Goal: Task Accomplishment & Management: Use online tool/utility

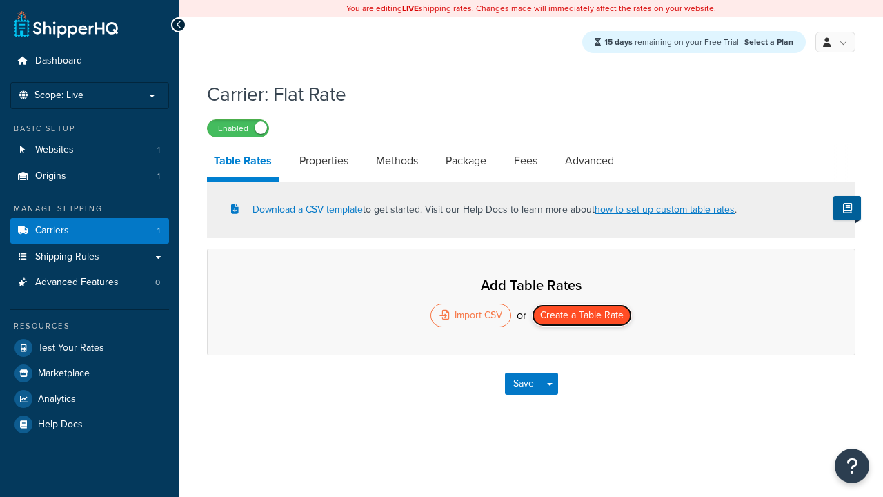
click at [582, 317] on button "Create a Table Rate" at bounding box center [582, 315] width 100 height 22
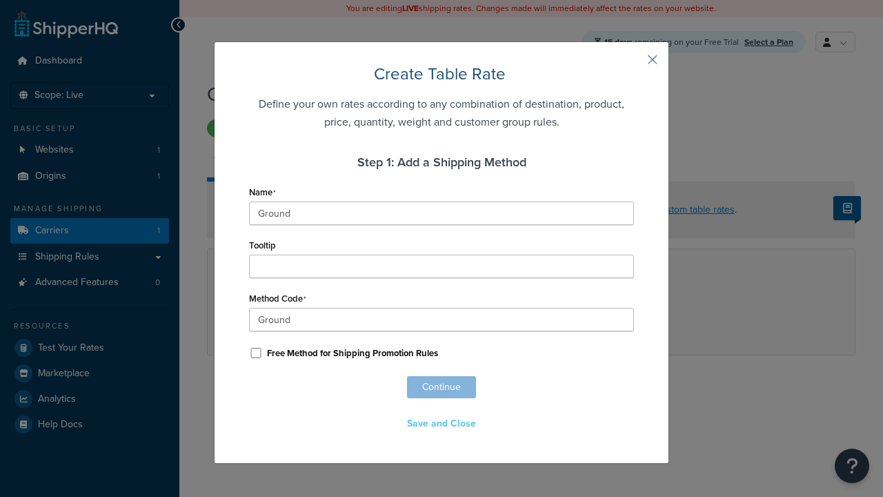
scroll to position [890, 0]
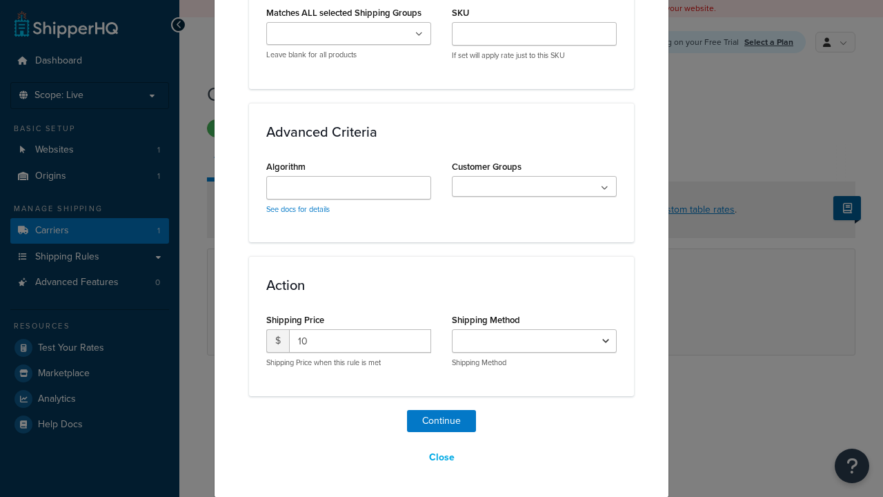
select select "25"
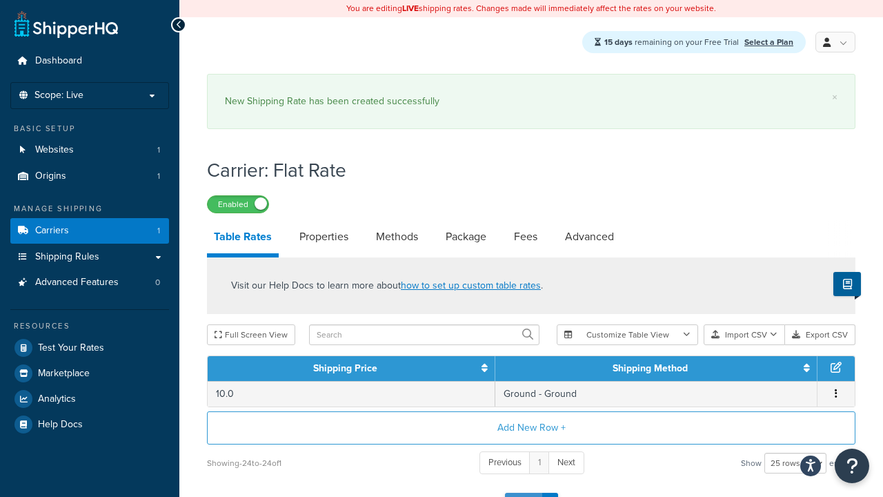
click at [523, 493] on button "Save" at bounding box center [523, 504] width 37 height 22
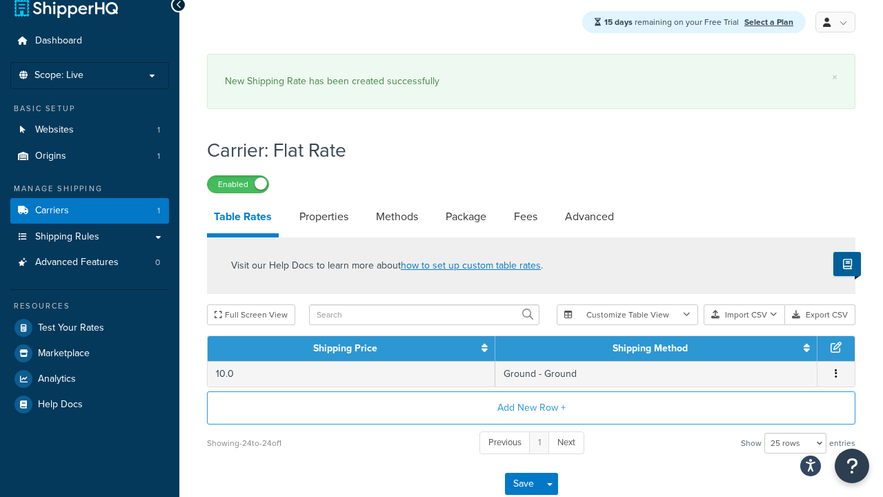
scroll to position [0, 0]
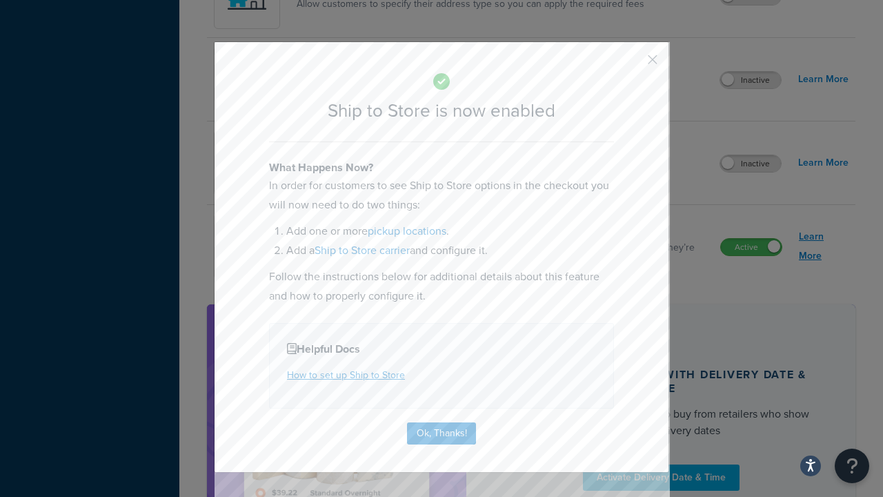
click at [442, 432] on button "Ok, Thanks!" at bounding box center [441, 433] width 69 height 22
click at [824, 247] on link "Learn More" at bounding box center [824, 246] width 50 height 39
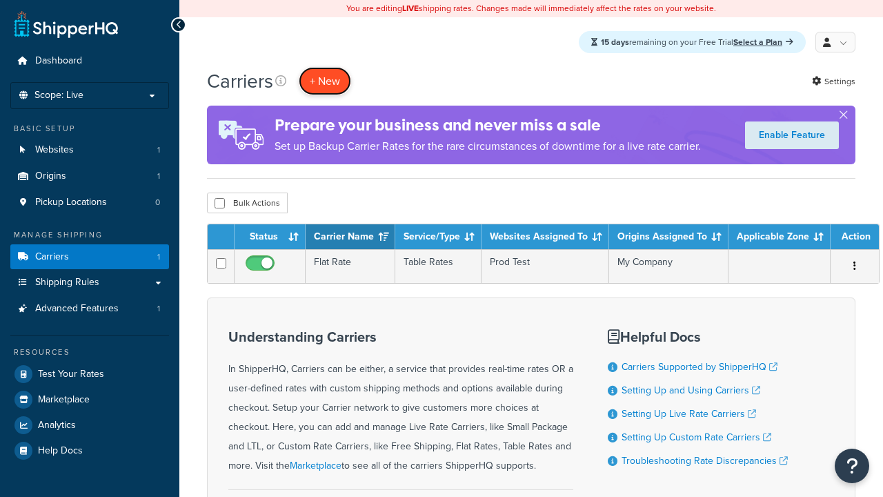
click at [325, 81] on button "+ New" at bounding box center [325, 81] width 52 height 28
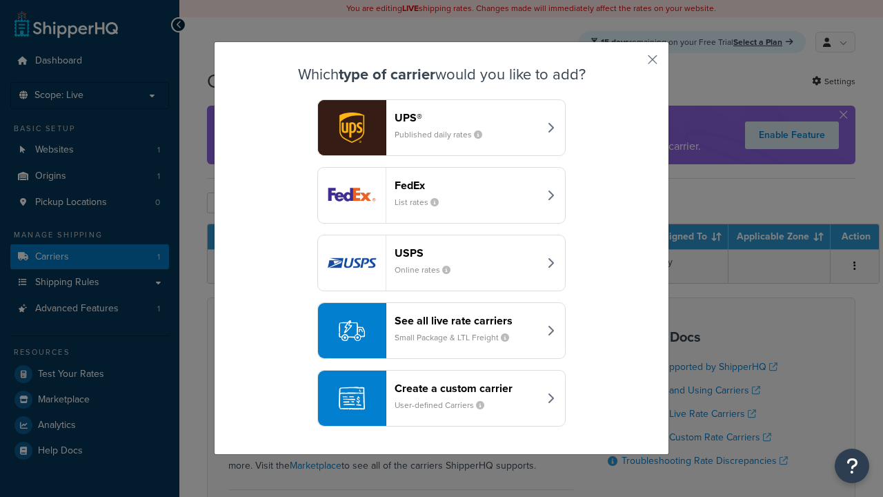
click at [442, 399] on div "Create a custom carrier User-defined Carriers" at bounding box center [467, 398] width 144 height 33
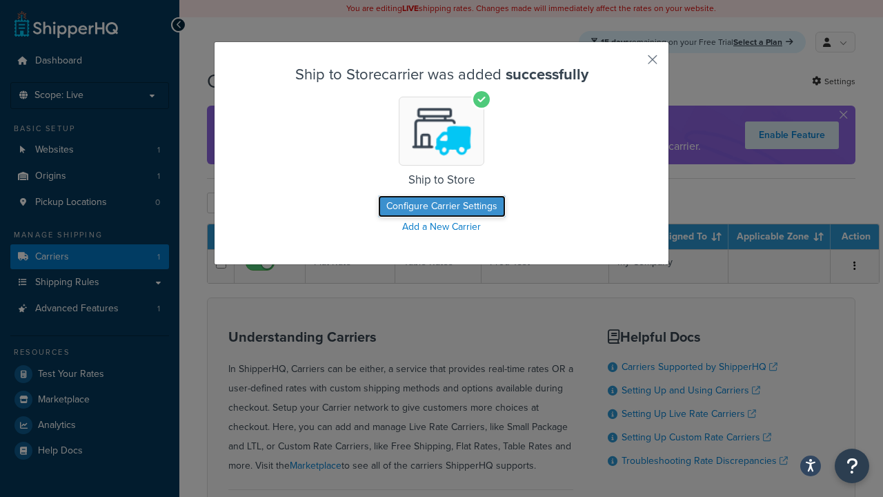
click at [442, 207] on button "Configure Carrier Settings" at bounding box center [442, 206] width 128 height 22
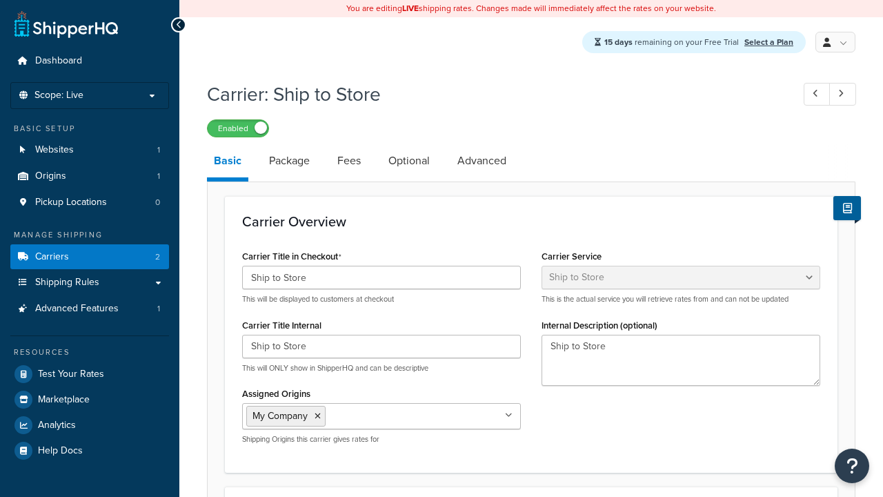
select select "shipToStore"
select select "181800"
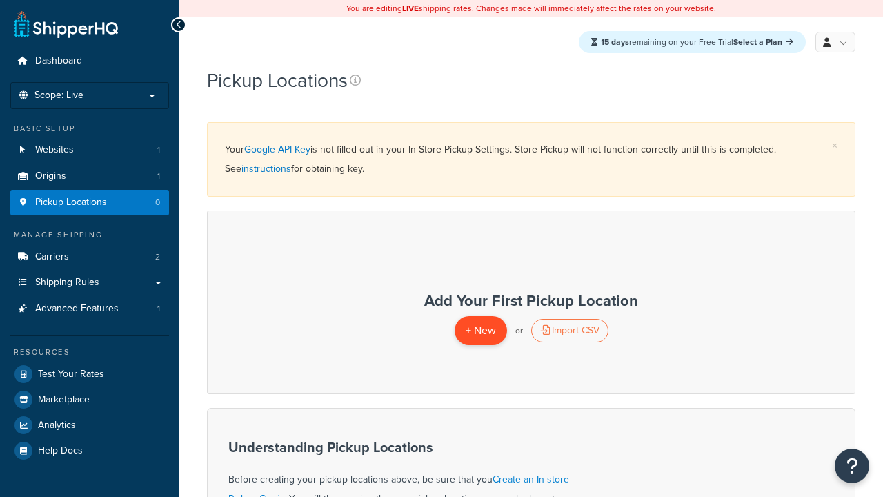
click at [480, 330] on span "+ New" at bounding box center [481, 330] width 30 height 16
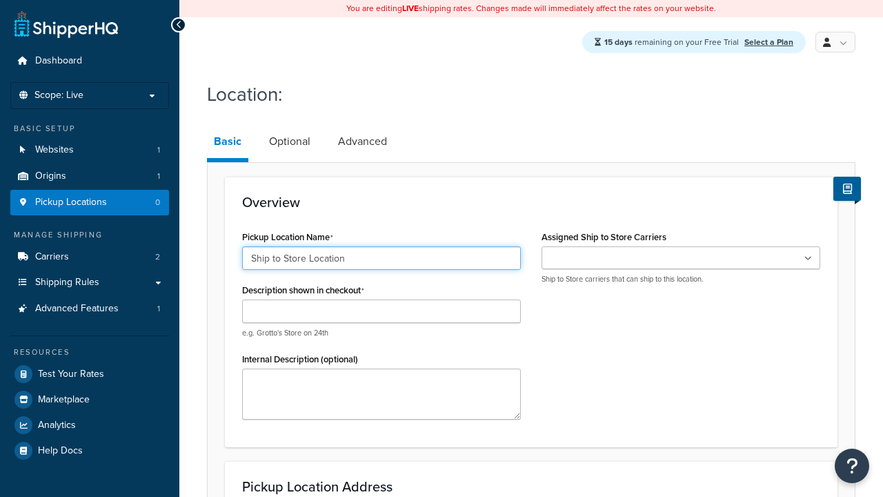
type input "Ship to Store Location"
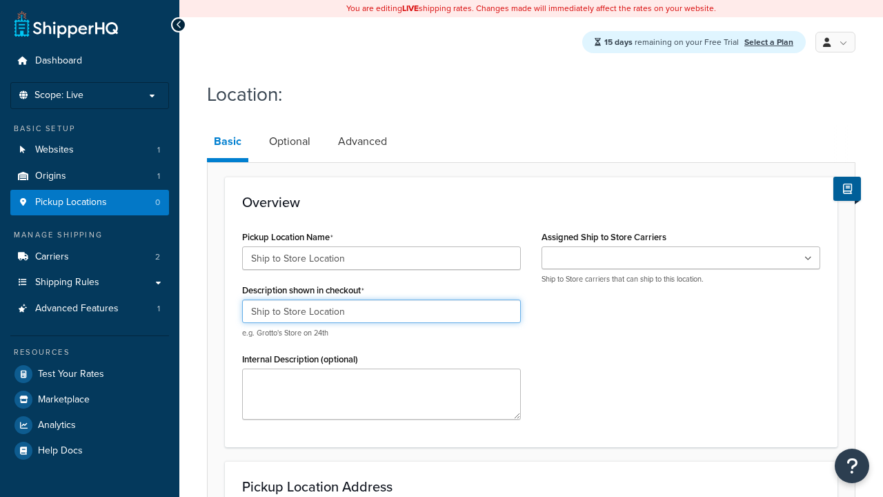
type input "Ship to Store Location"
click at [681, 259] on ul at bounding box center [681, 257] width 279 height 23
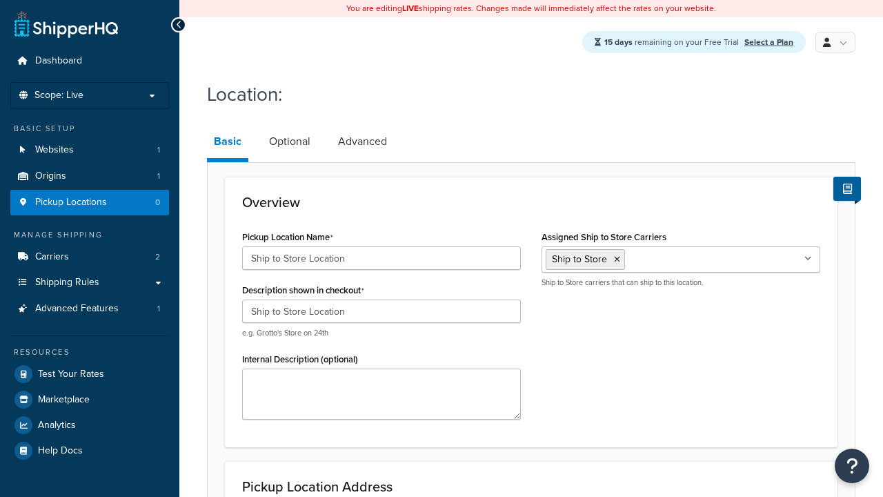
scroll to position [159, 0]
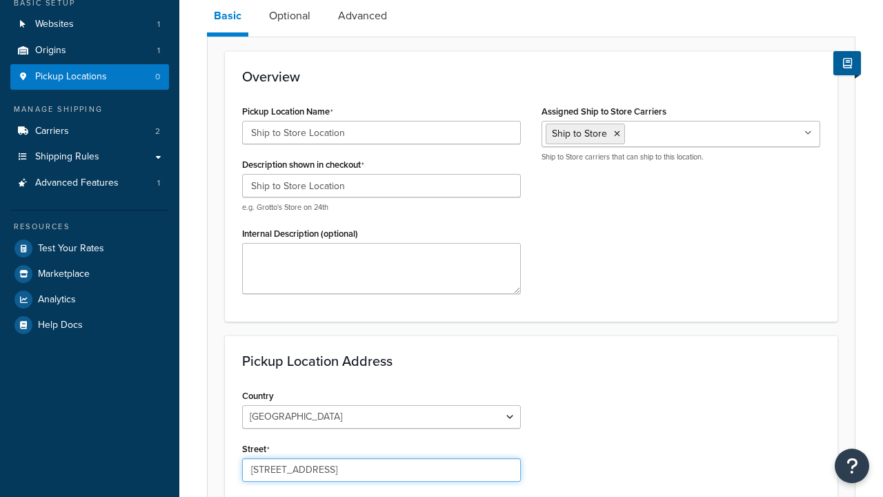
type input "[STREET_ADDRESS]"
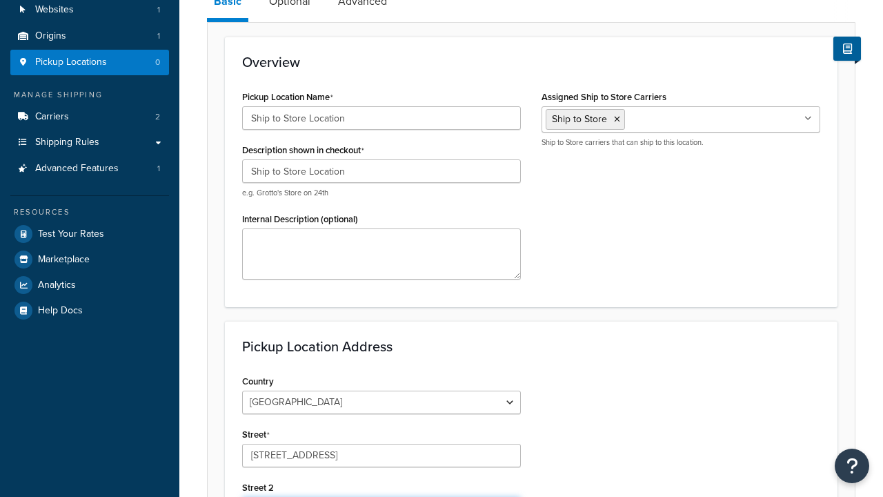
scroll to position [0, 0]
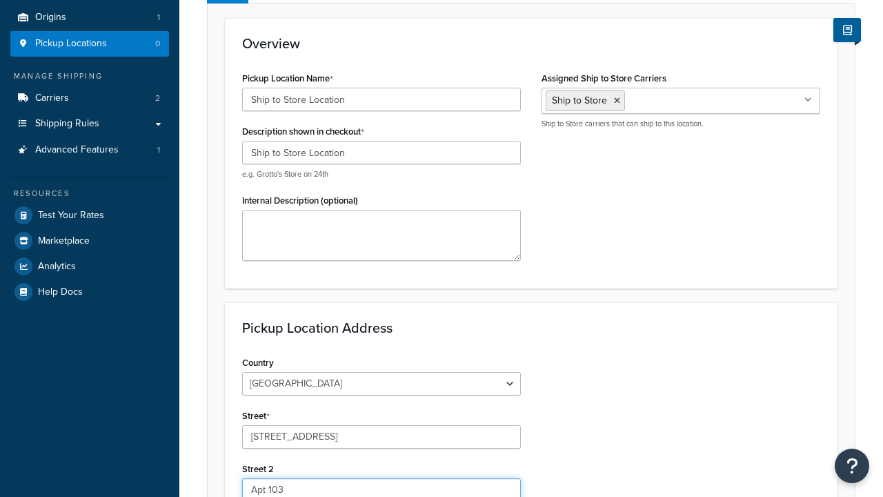
type input "Apt 103"
type input "Schaumburg"
select select "13"
type input "Schaumburg"
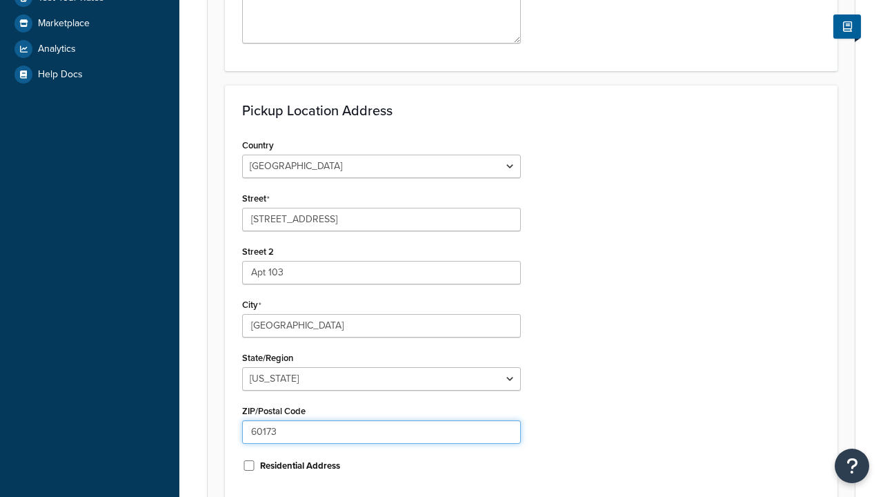
type input "60173"
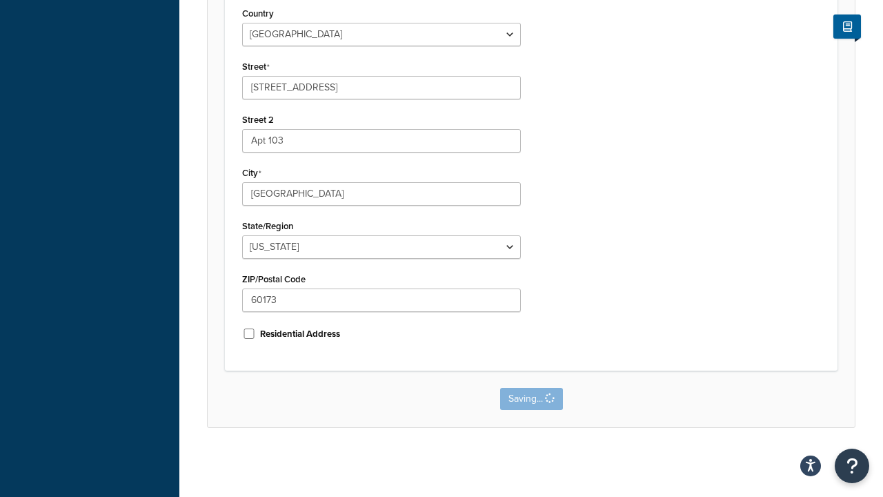
scroll to position [0, 0]
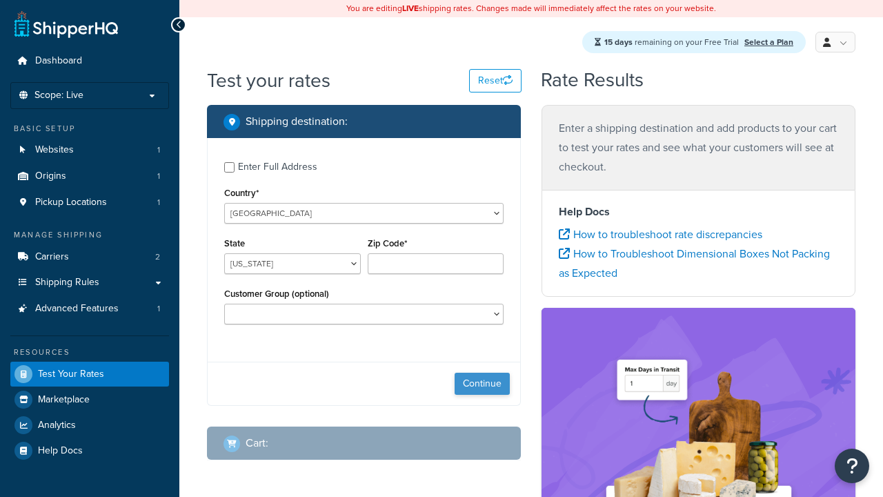
click at [482, 386] on button "Continue" at bounding box center [482, 384] width 55 height 22
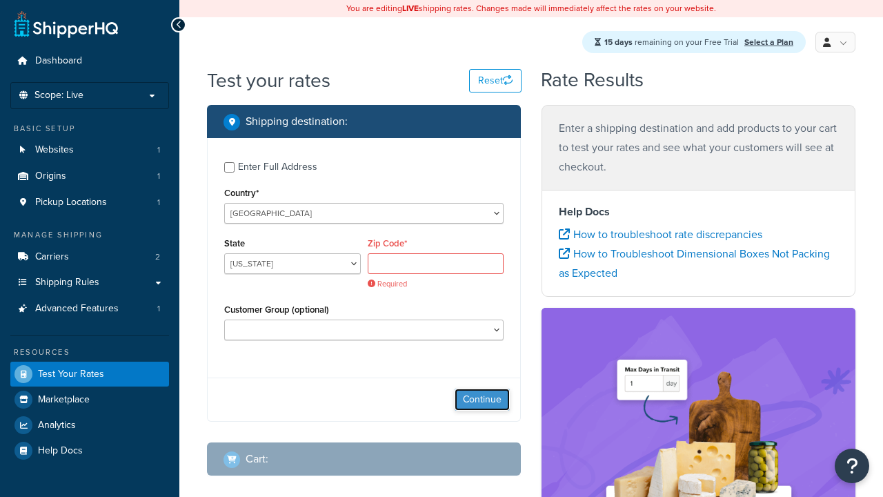
select select "IL"
type input "60173"
click at [482, 388] on button "Continue" at bounding box center [482, 399] width 55 height 22
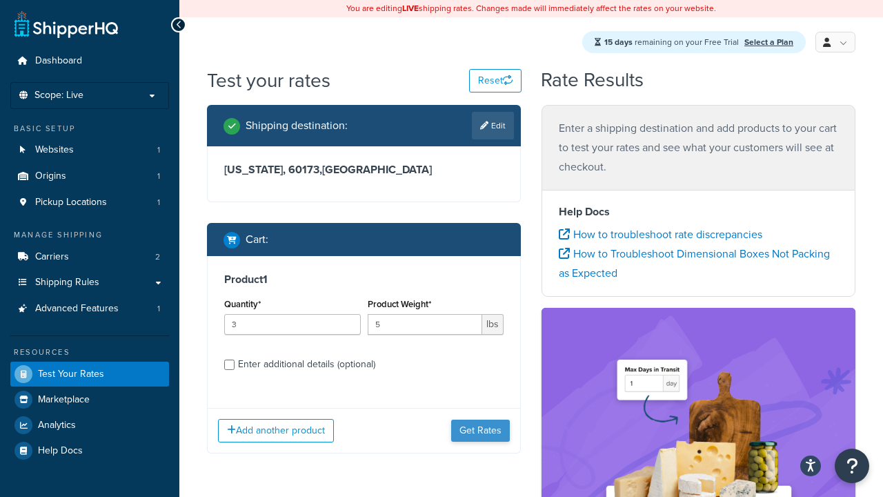
type input "5"
click at [481, 419] on button "Get Rates" at bounding box center [480, 430] width 59 height 22
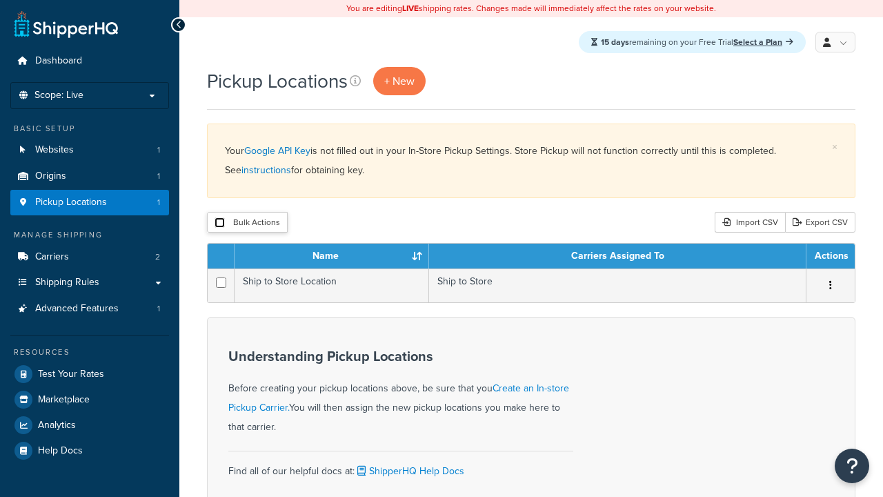
click at [219, 224] on input "checkbox" at bounding box center [220, 222] width 10 height 10
checkbox input "true"
click at [0, 0] on button "Delete" at bounding box center [0, 0] width 0 height 0
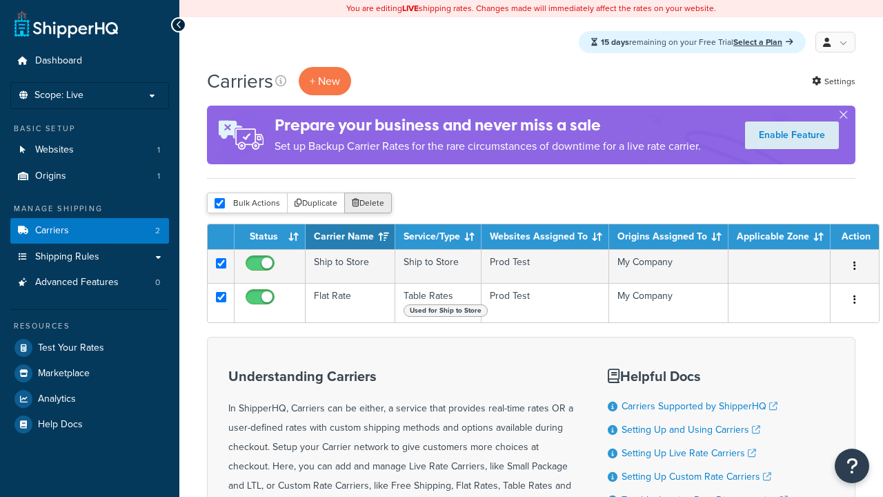
click at [367, 204] on button "Delete" at bounding box center [368, 202] width 48 height 21
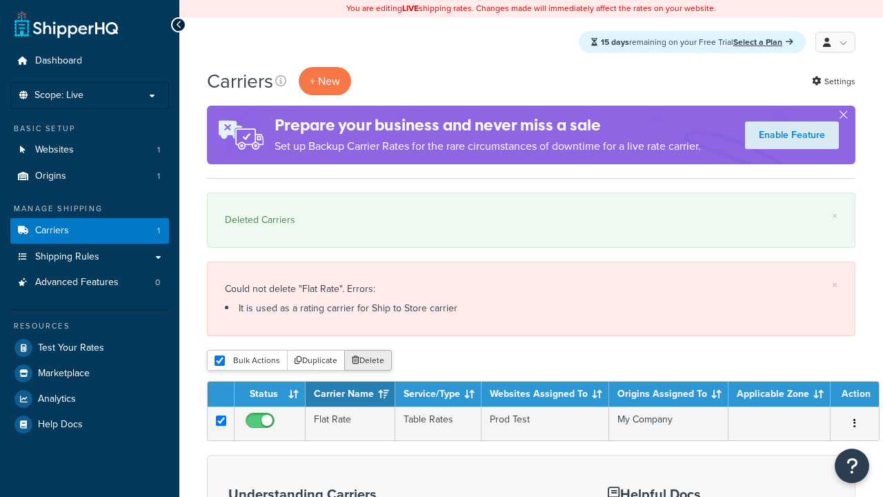
click at [367, 362] on button "Delete" at bounding box center [368, 360] width 48 height 21
